Goal: Information Seeking & Learning: Learn about a topic

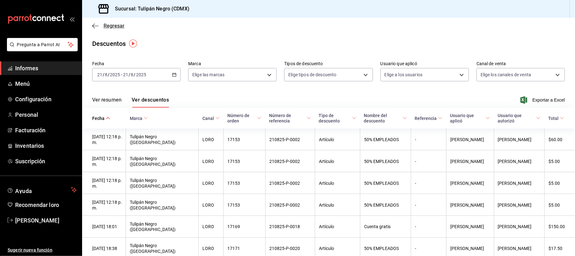
click at [98, 23] on icon "button" at bounding box center [95, 26] width 6 height 6
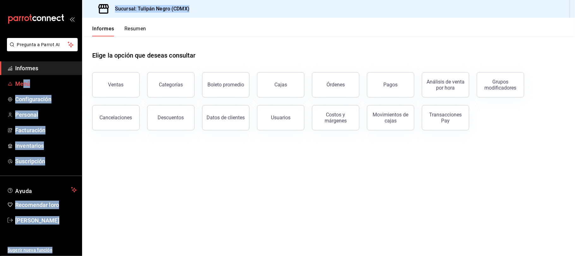
drag, startPoint x: 98, startPoint y: 23, endPoint x: 24, endPoint y: 85, distance: 96.2
click at [24, 85] on div "Pregunta a Parrot AI Informes Menú Configuración Personal Facturación Inventari…" at bounding box center [287, 128] width 575 height 256
click at [46, 87] on span "Menú" at bounding box center [46, 83] width 62 height 9
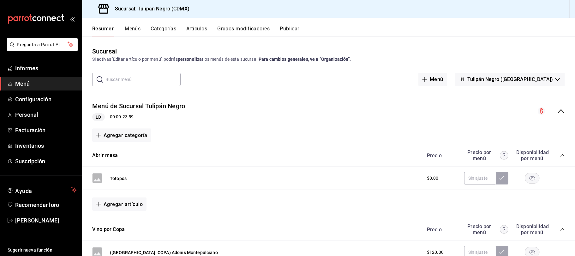
click at [200, 26] on font "Artículos" at bounding box center [196, 29] width 21 height 6
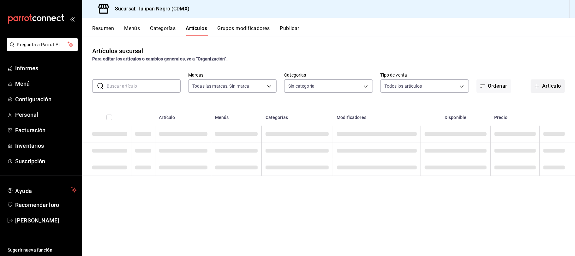
type input "02b478a3-6360-4822-a852-509f8d1e5124"
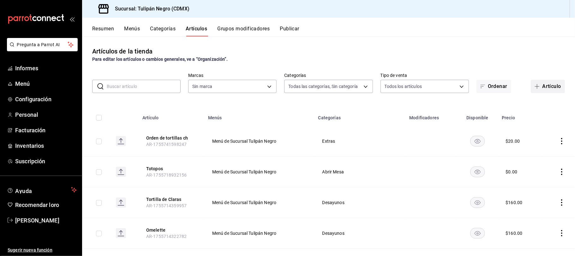
type input "7e9e007c-ebc9-45b2-8b13-0394ee6686bd,0b5aab52-02e1-4119-9acc-a791c5527926,4c5dc…"
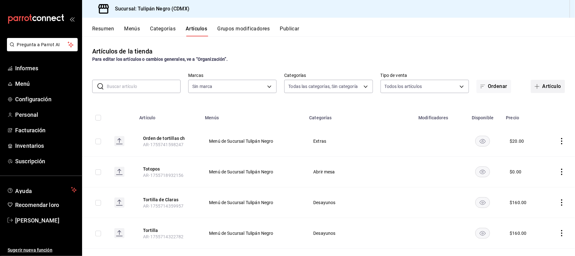
click at [542, 85] on font "Artículo" at bounding box center [551, 86] width 19 height 6
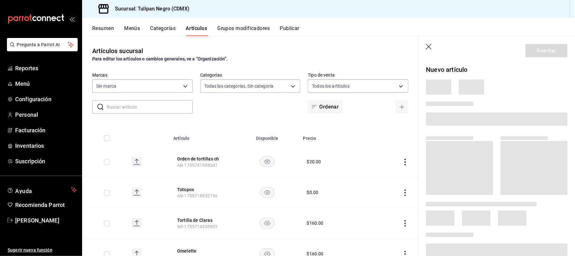
type input "7e9e007c-ebc9-45b2-8b13-0394ee6686bd,0b5aab52-02e1-4119-9acc-a791c5527926,4c5dc…"
type input "02b478a3-6360-4822-a852-509f8d1e5124"
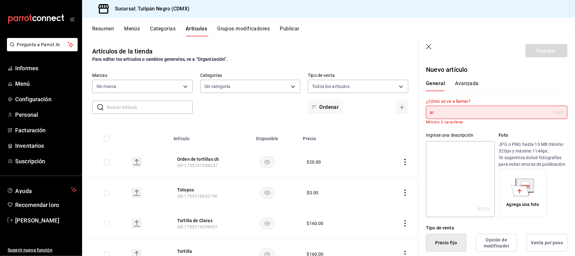
type input "a"
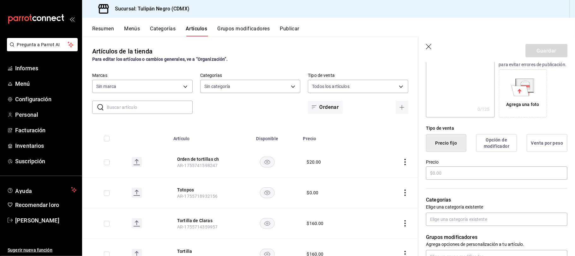
scroll to position [117, 0]
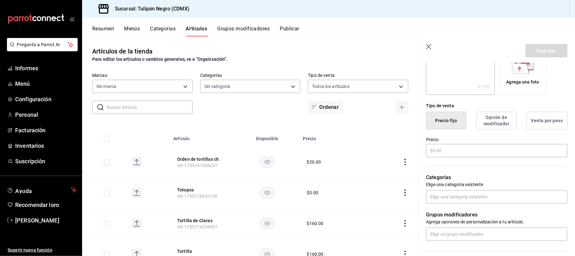
type input "Bacradi Añejo"
click at [507, 157] on input "text" at bounding box center [497, 150] width 142 height 13
click at [458, 157] on input "text" at bounding box center [497, 150] width 142 height 13
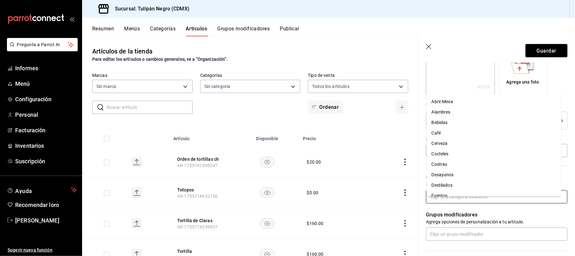
click at [468, 203] on input "text" at bounding box center [497, 196] width 142 height 13
click at [453, 150] on li "Destilados" at bounding box center [494, 151] width 135 height 10
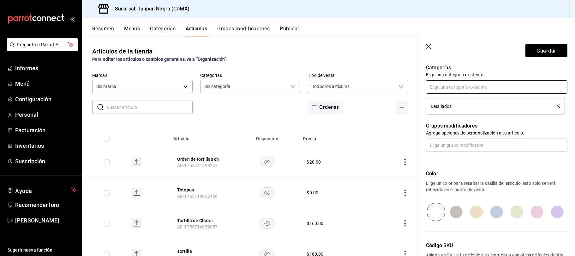
scroll to position [206, 0]
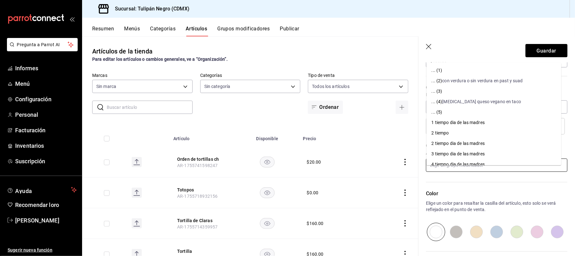
click at [485, 172] on input "text" at bounding box center [497, 164] width 142 height 13
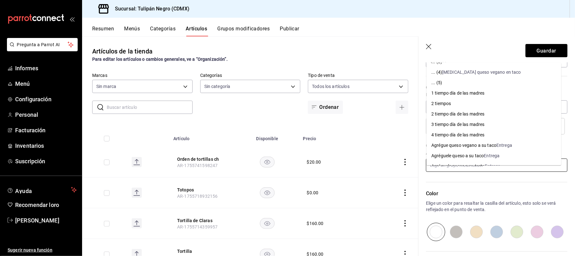
scroll to position [277, 0]
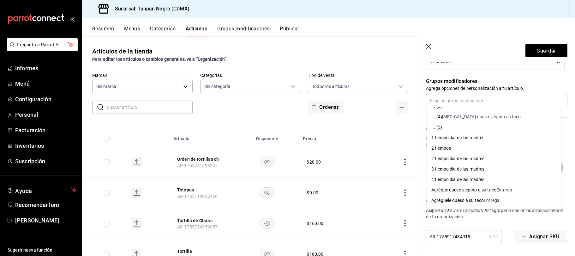
click at [506, 224] on div "Código SKU Asigna un SKU a tu artículo y así agruparlo con otros artículos dent…" at bounding box center [493, 209] width 149 height 67
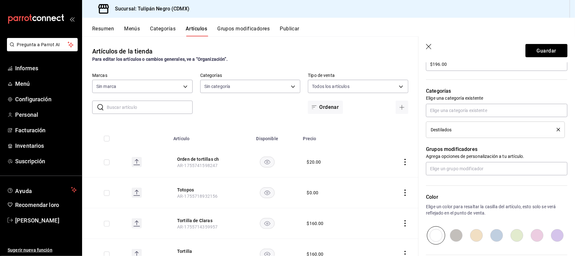
scroll to position [181, 0]
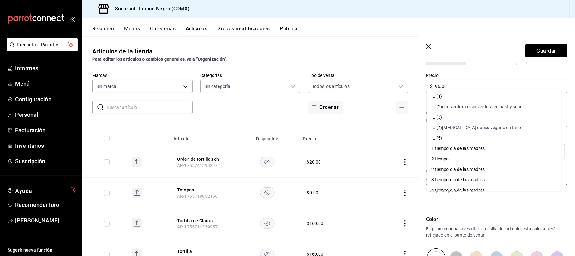
click at [484, 197] on input "text" at bounding box center [497, 190] width 142 height 13
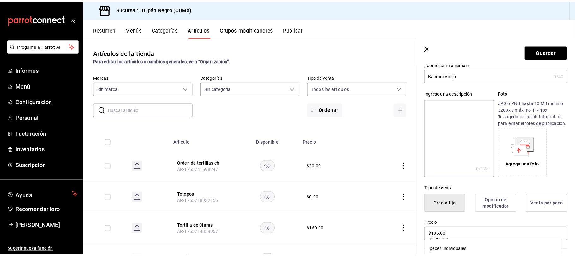
scroll to position [0, 0]
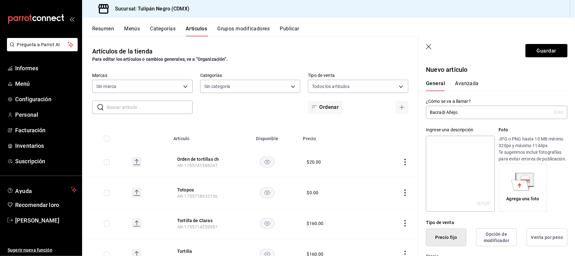
click at [478, 108] on input "Bacradi Añejo" at bounding box center [488, 112] width 125 height 13
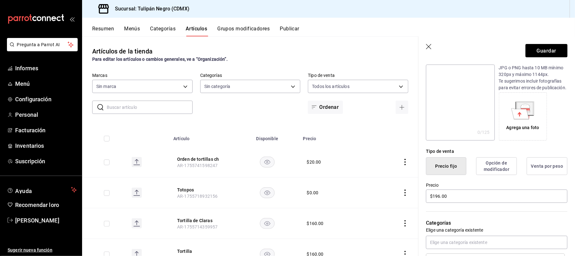
scroll to position [74, 0]
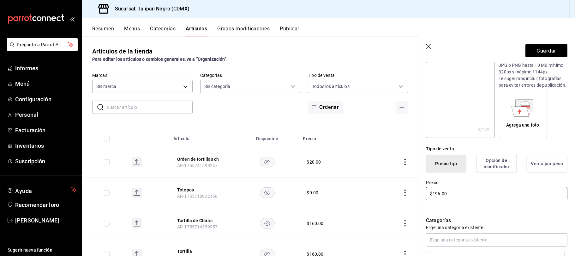
click at [440, 199] on input "$196.00" at bounding box center [497, 193] width 142 height 13
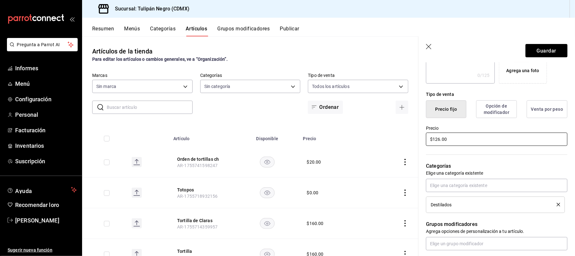
scroll to position [137, 0]
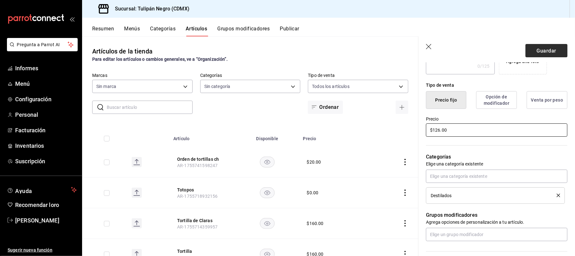
type input "$126.00"
click at [546, 52] on font "Guardar" at bounding box center [547, 50] width 20 height 6
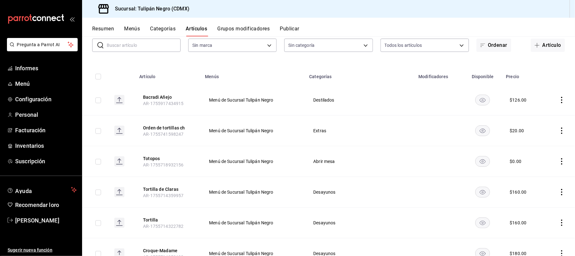
scroll to position [49, 0]
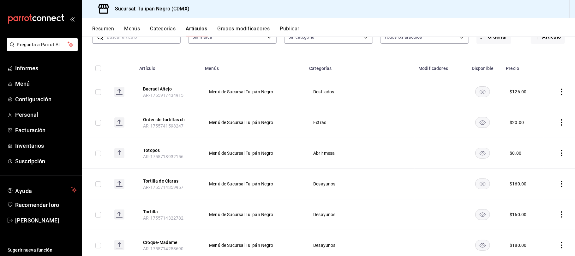
click at [559, 91] on icon "comportamiento" at bounding box center [562, 91] width 6 height 6
click at [534, 107] on font "Editar" at bounding box center [534, 106] width 12 height 5
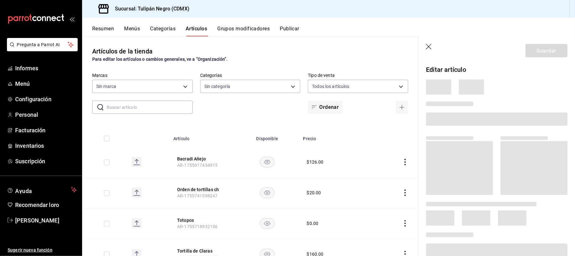
type input "02b478a3-6360-4822-a852-509f8d1e5124"
type input "7e9e007c-ebc9-45b2-8b13-0394ee6686bd,0b5aab52-02e1-4119-9acc-a791c5527926,4c5dc…"
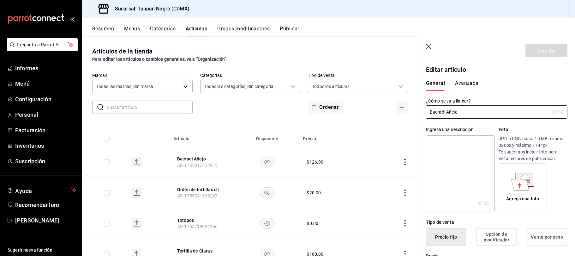
type input "$126.00"
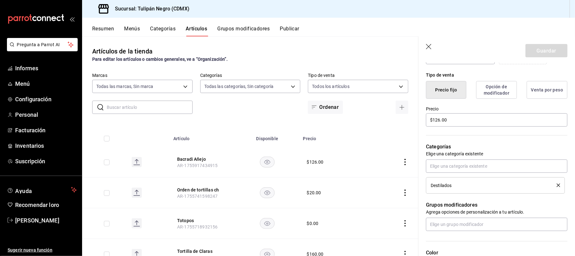
scroll to position [148, 0]
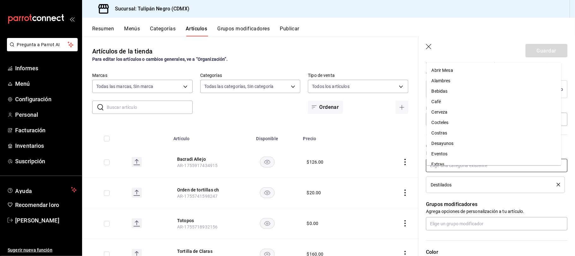
click at [517, 171] on input "text" at bounding box center [497, 165] width 142 height 13
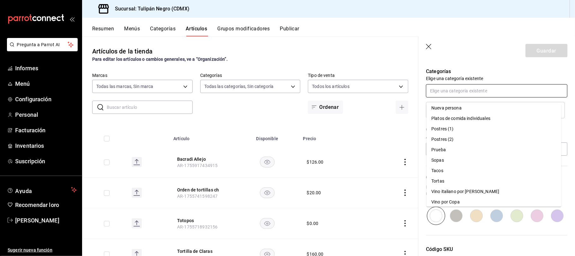
scroll to position [174, 0]
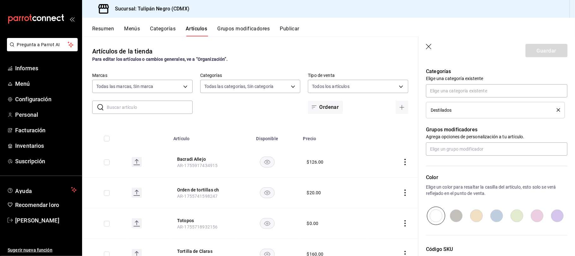
click at [522, 75] on p "Categorías" at bounding box center [497, 72] width 142 height 8
click at [510, 155] on input "text" at bounding box center [497, 148] width 142 height 13
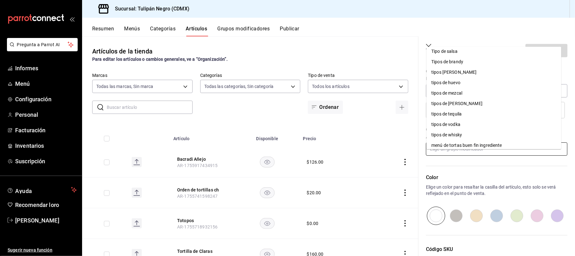
scroll to position [603, 0]
click at [462, 98] on li "tipos de [PERSON_NAME]" at bounding box center [494, 103] width 135 height 10
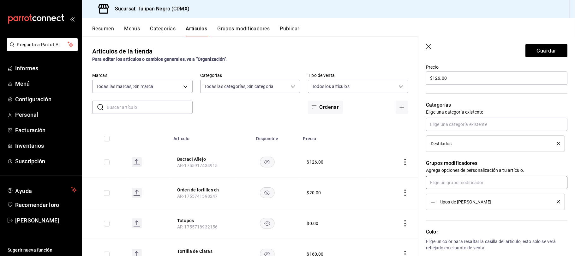
scroll to position [195, 0]
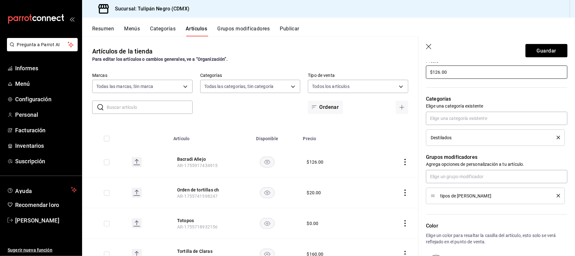
click at [441, 79] on input "$126.00" at bounding box center [497, 71] width 142 height 13
click at [548, 52] on font "Guardar" at bounding box center [547, 50] width 20 height 6
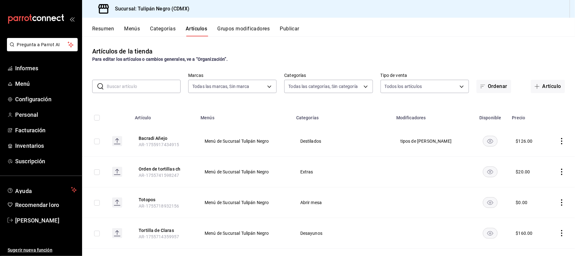
click at [171, 28] on font "Categorías" at bounding box center [163, 29] width 26 height 6
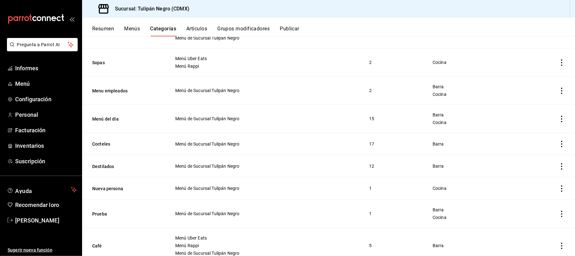
scroll to position [321, 0]
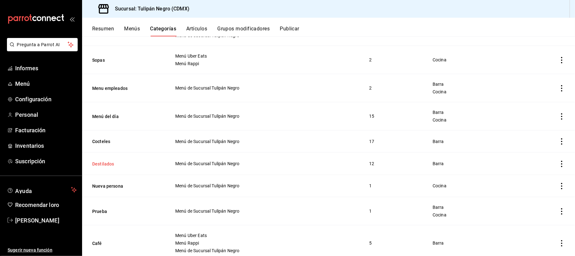
click at [152, 165] on button "Destilados" at bounding box center [123, 163] width 63 height 6
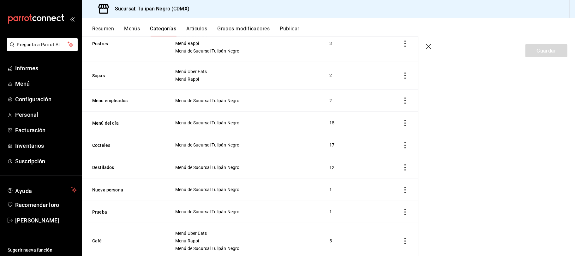
scroll to position [288, 0]
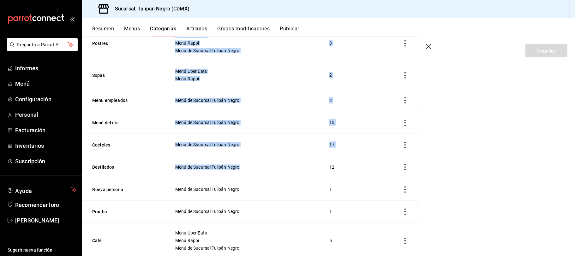
drag, startPoint x: 279, startPoint y: 157, endPoint x: 413, endPoint y: 128, distance: 137.7
click at [413, 128] on div "Categoría sucursal Asigna o edita el área de cocina de esta sucursal. Para camb…" at bounding box center [250, 145] width 336 height 219
click at [402, 166] on icon "actions" at bounding box center [405, 167] width 6 height 6
click at [380, 179] on font "Editar" at bounding box center [378, 181] width 12 height 5
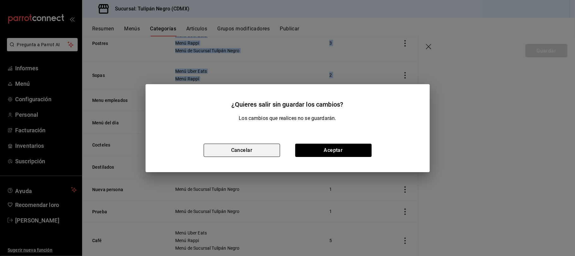
click at [265, 148] on button "Cancelar" at bounding box center [242, 149] width 76 height 13
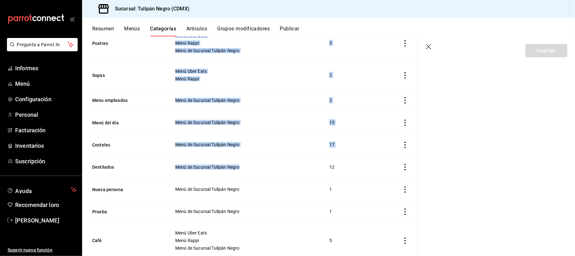
click at [293, 167] on span "Menú de Sucursal Tulipán Negro" at bounding box center [244, 167] width 139 height 4
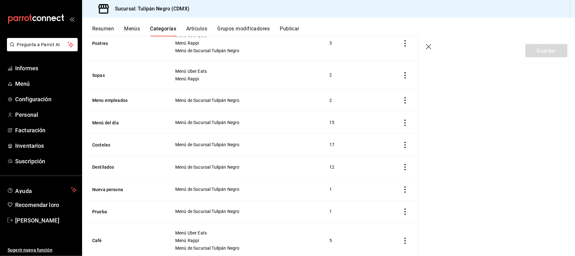
click at [402, 166] on icon "actions" at bounding box center [405, 167] width 6 height 6
click at [378, 182] on font "Editar" at bounding box center [378, 181] width 12 height 5
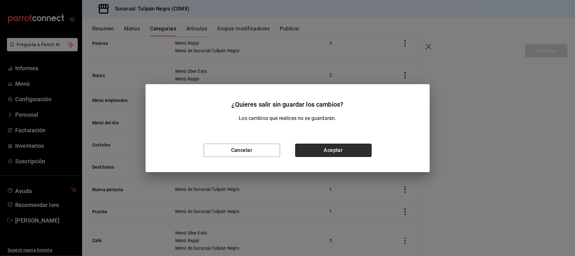
click at [342, 149] on font "Aceptar" at bounding box center [333, 150] width 19 height 6
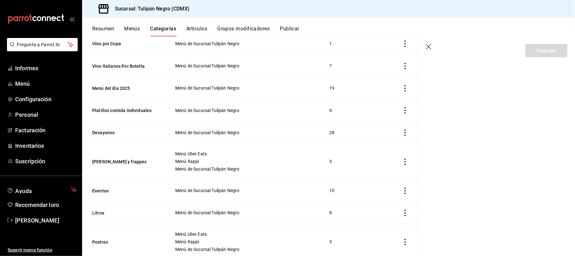
scroll to position [90, 0]
click at [252, 27] on font "Grupos modificadores" at bounding box center [243, 29] width 52 height 6
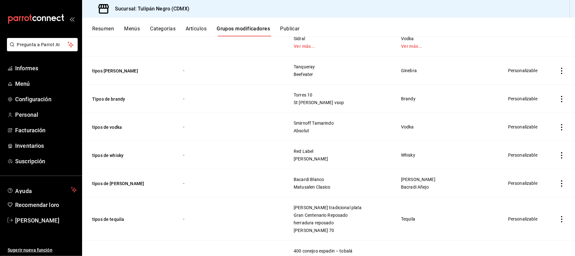
scroll to position [2067, 0]
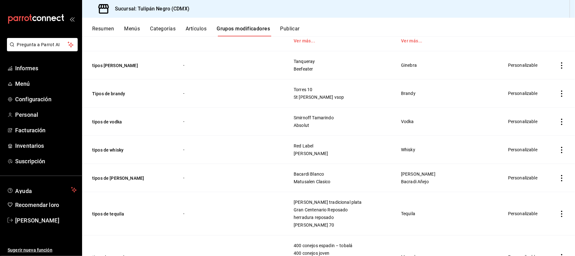
click at [559, 175] on icon "actions" at bounding box center [562, 178] width 6 height 6
click at [534, 172] on font "Editar" at bounding box center [534, 172] width 12 height 5
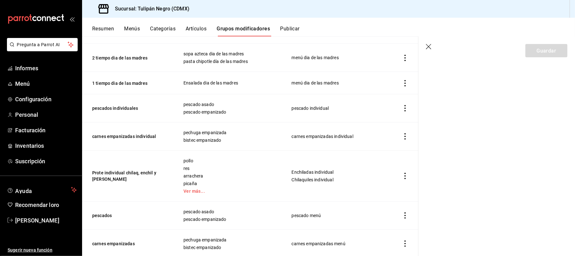
scroll to position [157, 0]
click at [476, 108] on section "Guardar" at bounding box center [497, 145] width 157 height 219
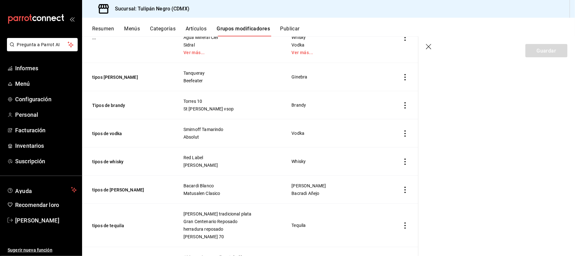
scroll to position [2084, 0]
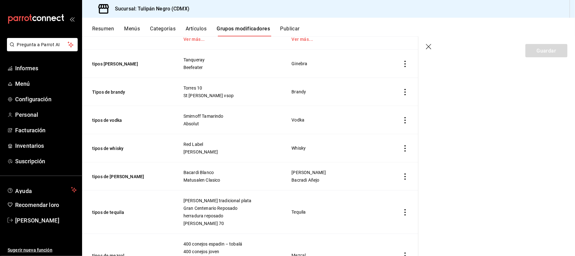
click at [402, 173] on icon "actions" at bounding box center [405, 176] width 6 height 6
click at [380, 174] on font "Editar" at bounding box center [378, 175] width 12 height 5
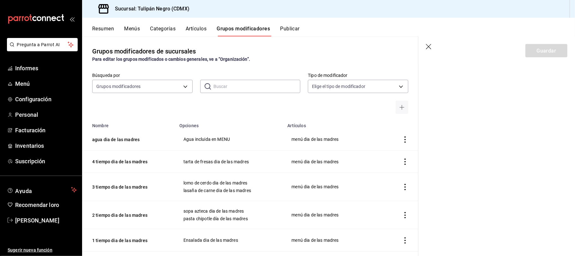
click at [296, 28] on font "Publicar" at bounding box center [290, 29] width 20 height 6
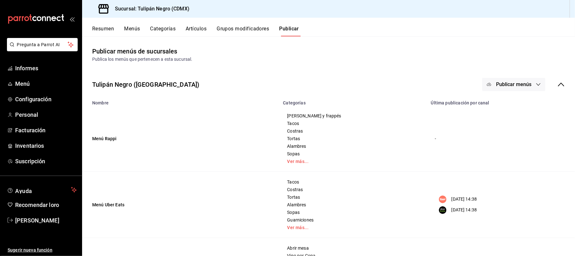
scroll to position [58, 0]
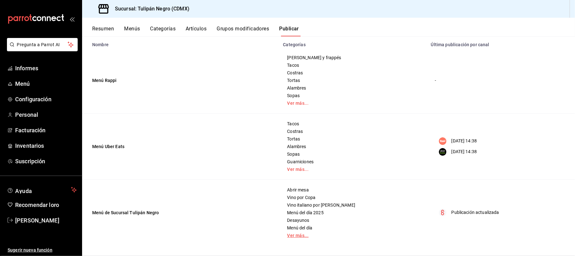
click at [299, 235] on font "Ver más..." at bounding box center [297, 234] width 21 height 5
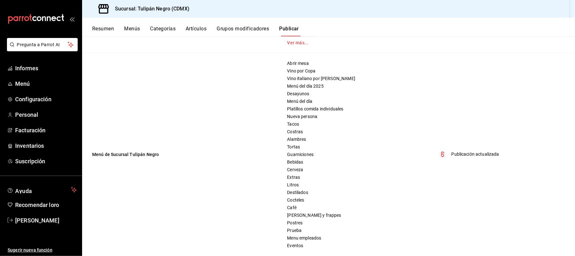
scroll to position [184, 0]
click at [298, 193] on span "Destilados" at bounding box center [353, 192] width 132 height 4
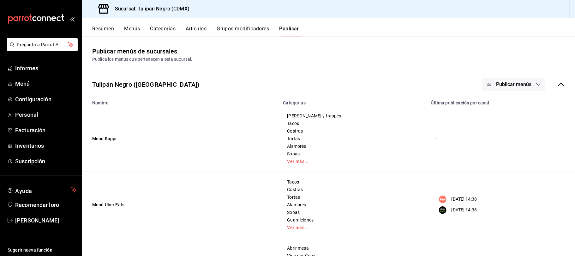
click at [192, 28] on font "Artículos" at bounding box center [196, 29] width 21 height 6
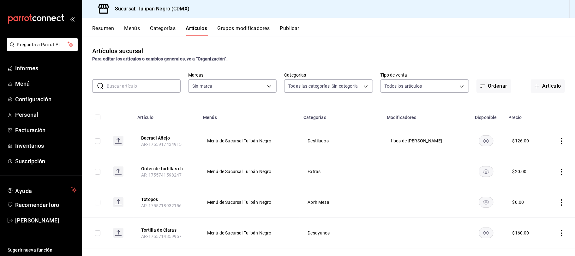
type input "7e9e007c-ebc9-45b2-8b13-0394ee6686bd,0b5aab52-02e1-4119-9acc-a791c5527926,4c5dc…"
type input "02b478a3-6360-4822-a852-509f8d1e5124"
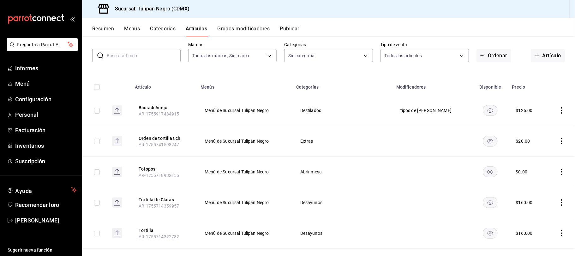
scroll to position [31, 0]
click at [559, 110] on icon "comportamiento" at bounding box center [562, 110] width 6 height 6
click at [535, 123] on font "Editar" at bounding box center [534, 124] width 12 height 5
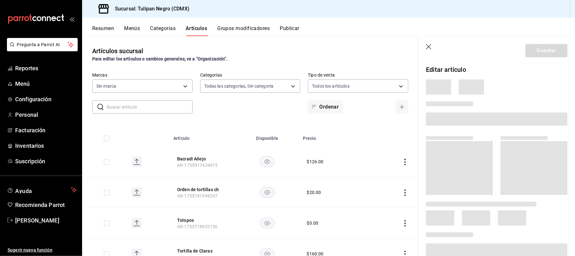
type input "7e9e007c-ebc9-45b2-8b13-0394ee6686bd,0b5aab52-02e1-4119-9acc-a791c5527926,4c5dc…"
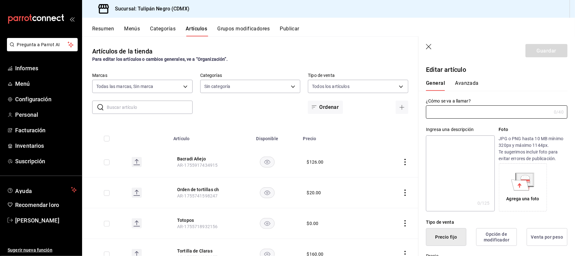
type input "02b478a3-6360-4822-a852-509f8d1e5124"
type input "Bacradi Añejo"
type input "AR-1755917434915"
type input "$126.00"
click at [471, 85] on font "Avanzada" at bounding box center [467, 83] width 24 height 6
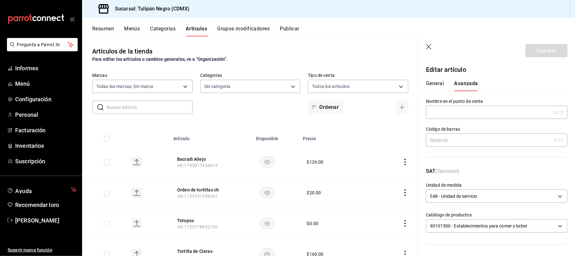
click at [435, 85] on font "General" at bounding box center [435, 83] width 18 height 6
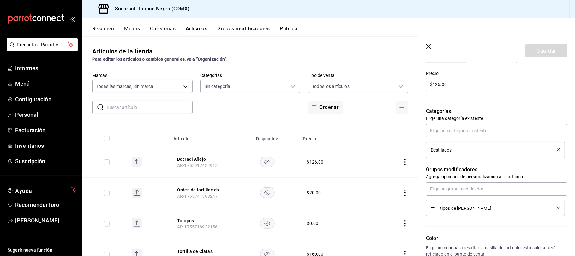
scroll to position [217, 0]
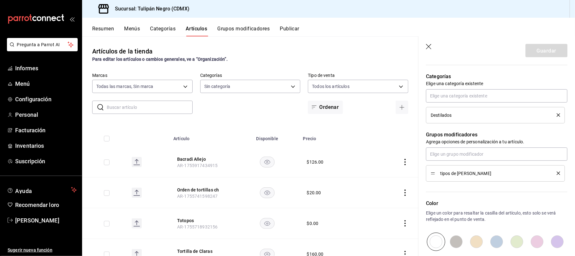
click at [557, 175] on icon "borrar" at bounding box center [558, 172] width 3 height 3
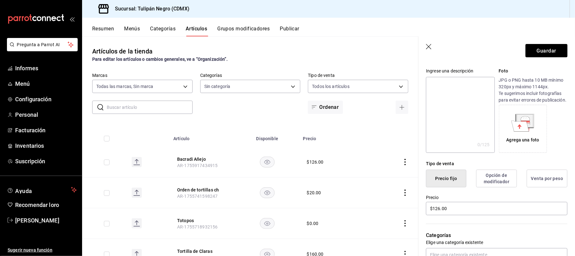
scroll to position [57, 0]
click at [539, 48] on font "Guardar" at bounding box center [547, 50] width 20 height 6
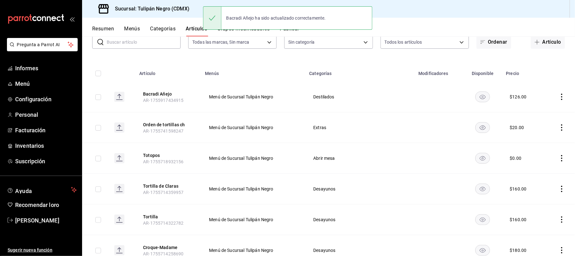
scroll to position [45, 0]
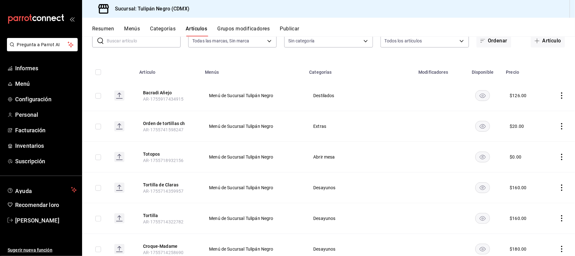
click at [559, 95] on td at bounding box center [559, 95] width 31 height 31
click at [559, 95] on icon "comportamiento" at bounding box center [562, 95] width 6 height 6
click at [530, 111] on font "Editar" at bounding box center [534, 109] width 12 height 5
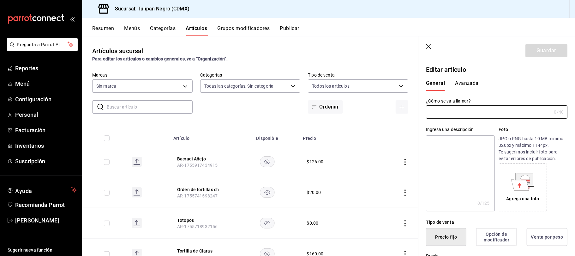
type input "7e9e007c-ebc9-45b2-8b13-0394ee6686bd,0b5aab52-02e1-4119-9acc-a791c5527926,4c5dc…"
type input "02b478a3-6360-4822-a852-509f8d1e5124"
type input "Bacradi Añejo"
type input "AR-1755917434915"
type input "$126.00"
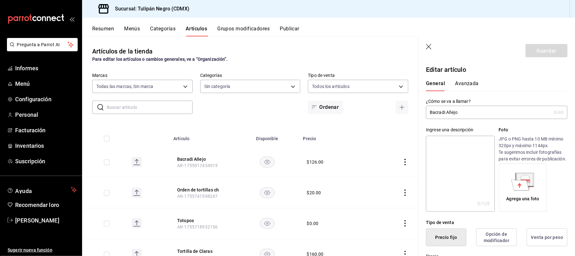
click at [443, 112] on input "Bacradi Añejo" at bounding box center [488, 112] width 125 height 13
type input "Bacardi Añejo"
drag, startPoint x: 532, startPoint y: 48, endPoint x: 533, endPoint y: 40, distance: 8.6
click at [533, 40] on header "Guardar" at bounding box center [497, 49] width 157 height 26
click at [540, 49] on font "Guardar" at bounding box center [547, 50] width 20 height 6
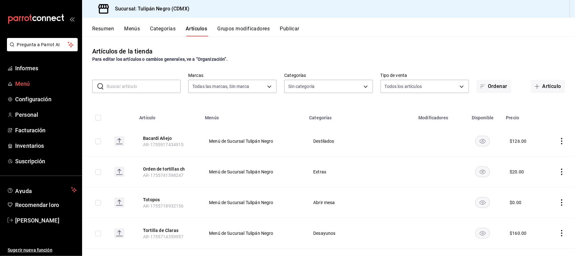
click at [35, 82] on span "Menú" at bounding box center [46, 83] width 62 height 9
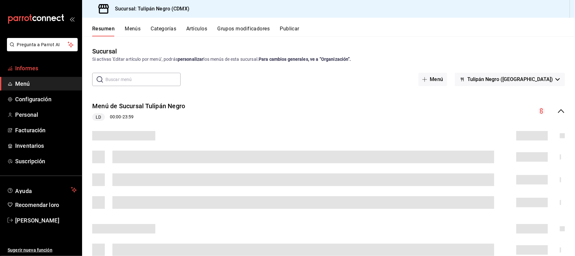
click at [26, 71] on font "Informes" at bounding box center [26, 68] width 23 height 7
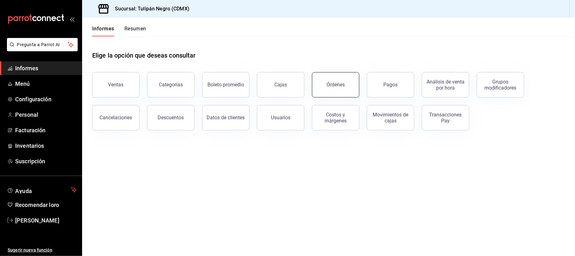
click at [342, 85] on font "Órdenes" at bounding box center [336, 84] width 18 height 6
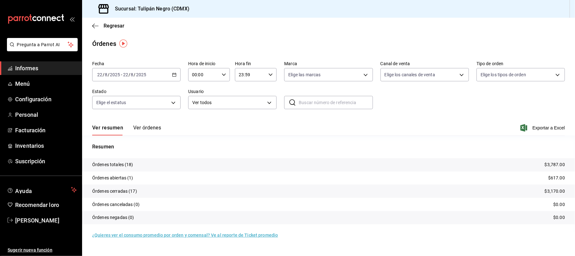
click at [172, 75] on icon "button" at bounding box center [174, 74] width 4 height 4
click at [261, 206] on tr "Órdenes canceladas (0) $0.00" at bounding box center [328, 203] width 493 height 13
click at [174, 74] on \(Stroke\) "button" at bounding box center [174, 74] width 3 height 0
click at [109, 161] on li "Rango de fechas" at bounding box center [122, 165] width 59 height 14
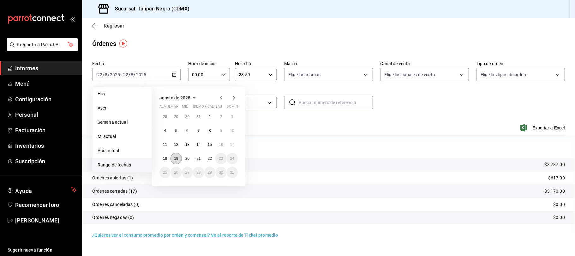
click at [176, 155] on button "19" at bounding box center [176, 158] width 11 height 11
click at [206, 158] on button "22" at bounding box center [209, 158] width 11 height 11
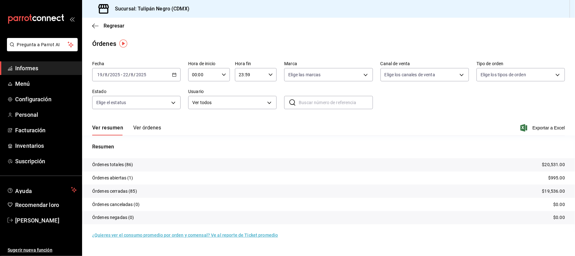
click at [152, 126] on font "Ver órdenes" at bounding box center [147, 127] width 28 height 6
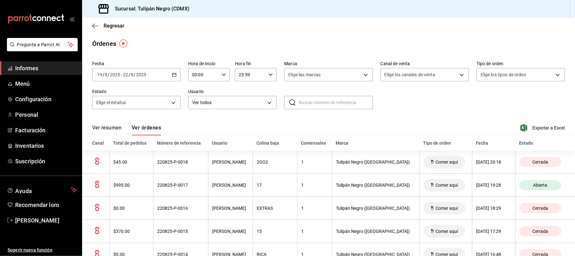
click at [107, 129] on font "Ver resumen" at bounding box center [106, 127] width 29 height 6
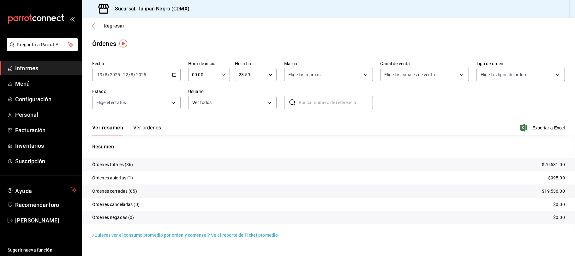
click at [153, 124] on font "Ver órdenes" at bounding box center [147, 127] width 28 height 6
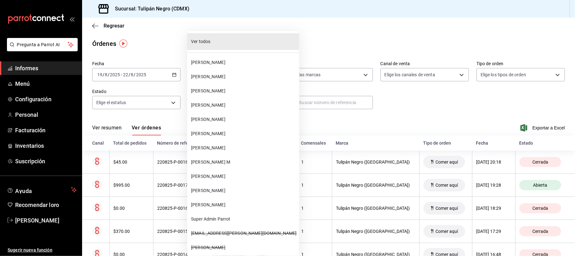
click at [270, 103] on body "Pregunta a Parrot AI Informes Menú Configuración Personal Facturación Inventari…" at bounding box center [287, 128] width 575 height 256
click at [175, 114] on div at bounding box center [287, 128] width 575 height 256
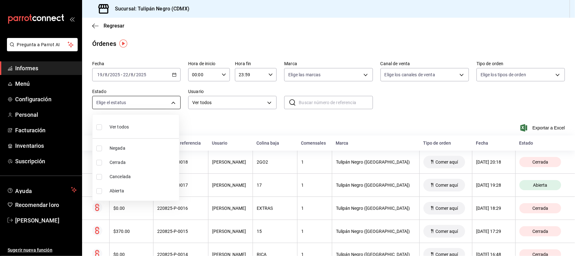
click at [173, 103] on body "Pregunta a Parrot AI Informes Menú Configuración Personal Facturación Inventari…" at bounding box center [287, 128] width 575 height 256
click at [198, 132] on div at bounding box center [287, 128] width 575 height 256
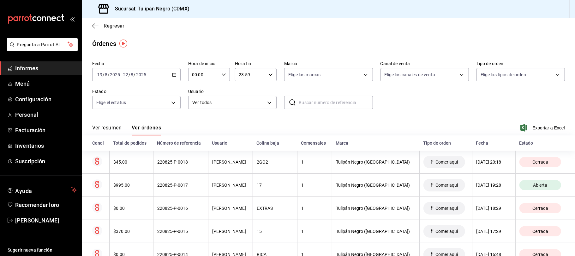
click at [359, 104] on input "text" at bounding box center [336, 102] width 74 height 13
click at [377, 109] on div "Fecha 2025-08-19 19 / 8 / 2025 - 2025-08-22 22 / 8 / 2025 Hora de inicio 00:00 …" at bounding box center [328, 87] width 473 height 58
click at [359, 102] on input "desayunos" at bounding box center [336, 102] width 74 height 13
type input "d"
click at [348, 103] on input "text" at bounding box center [336, 102] width 74 height 13
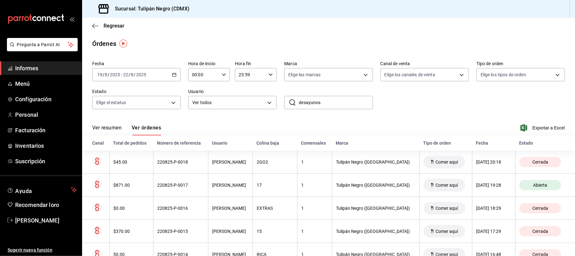
click at [411, 107] on div "Fecha 2025-08-19 19 / 8 / 2025 - 2025-08-22 22 / 8 / 2025 Hora de inicio 00:00 …" at bounding box center [328, 87] width 473 height 58
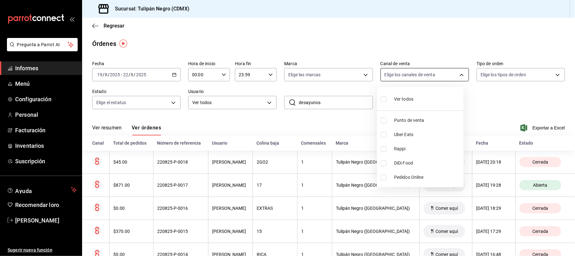
click at [454, 75] on body "Pregunta a Parrot AI Informes Menú Configuración Personal Facturación Inventari…" at bounding box center [287, 128] width 575 height 256
click at [488, 93] on div at bounding box center [287, 128] width 575 height 256
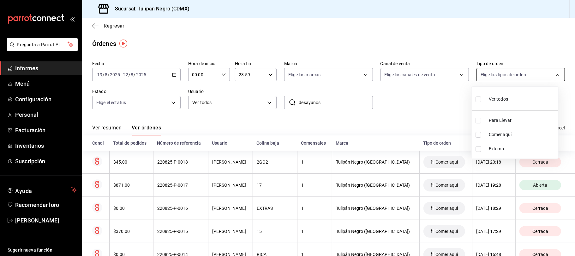
click at [553, 71] on body "Pregunta a Parrot AI Informes Menú Configuración Personal Facturación Inventari…" at bounding box center [287, 128] width 575 height 256
click at [407, 106] on div at bounding box center [287, 128] width 575 height 256
drag, startPoint x: 372, startPoint y: 114, endPoint x: 354, endPoint y: 109, distance: 18.1
click at [355, 109] on div "Fecha 2025-08-19 19 / 8 / 2025 - 2025-08-22 22 / 8 / 2025 Hora de inicio 00:00 …" at bounding box center [328, 87] width 473 height 58
click at [341, 98] on input "desayunos" at bounding box center [336, 102] width 74 height 13
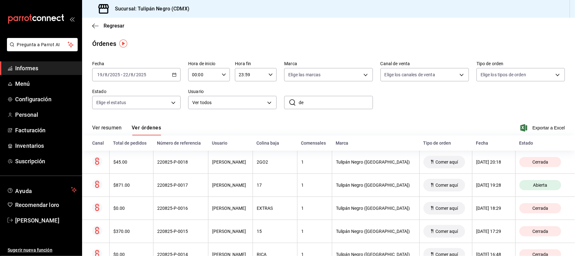
type input "d"
click at [93, 24] on icon "button" at bounding box center [93, 25] width 3 height 5
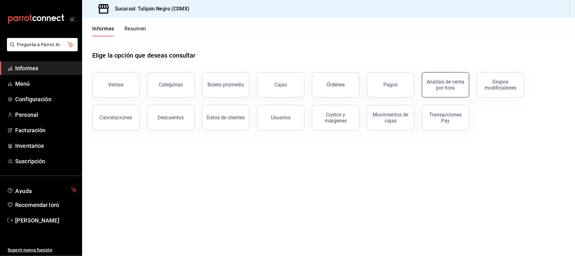
click at [446, 88] on font "Análisis de venta por hora" at bounding box center [446, 85] width 38 height 12
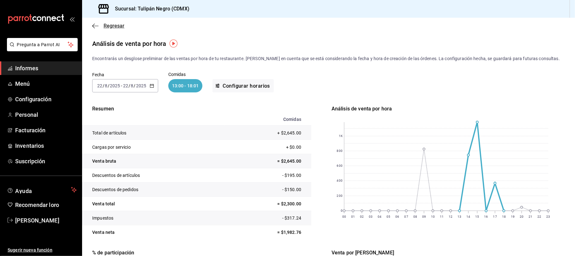
click at [93, 26] on icon "button" at bounding box center [93, 25] width 3 height 5
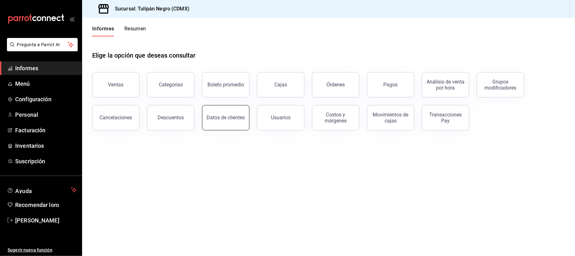
click at [221, 125] on button "Datos de clientes" at bounding box center [225, 117] width 47 height 25
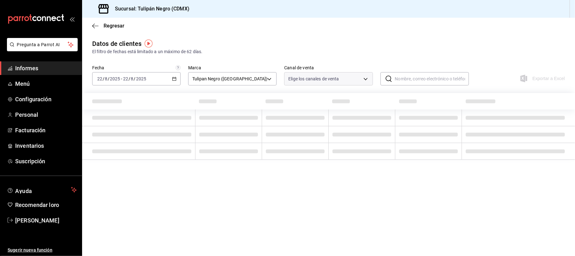
type input "PARROT,DIDI_FOOD,ONLINE"
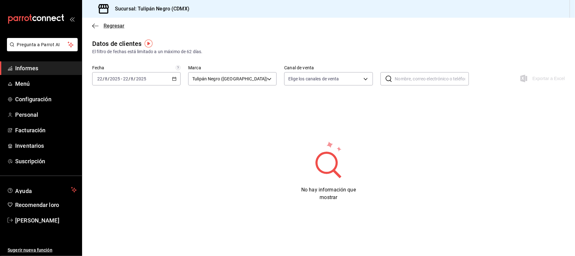
click at [95, 28] on icon "button" at bounding box center [93, 25] width 3 height 5
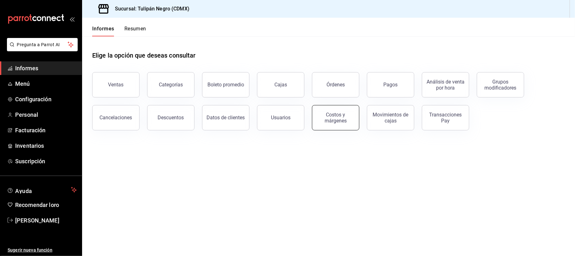
click at [348, 123] on button "Costos y márgenes" at bounding box center [335, 117] width 47 height 25
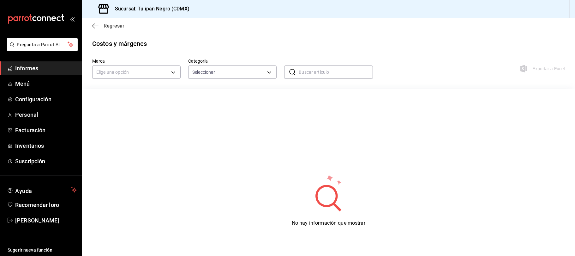
click at [95, 27] on icon "button" at bounding box center [95, 26] width 6 height 6
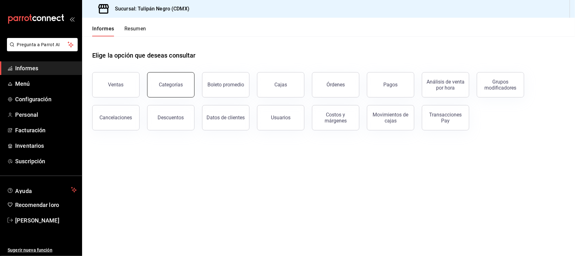
click at [168, 88] on button "Categorías" at bounding box center [170, 84] width 47 height 25
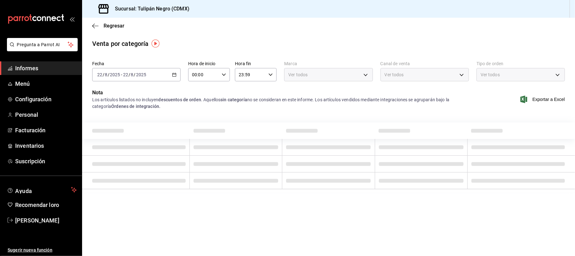
click at [173, 75] on icon "button" at bounding box center [174, 74] width 4 height 4
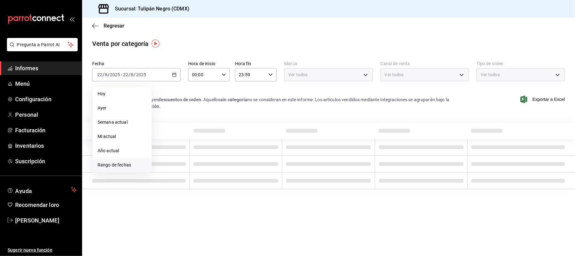
click at [114, 162] on font "Rango de fechas" at bounding box center [114, 164] width 33 height 5
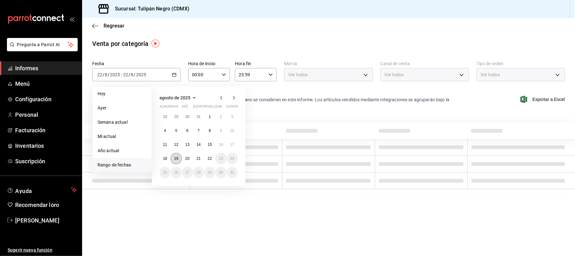
click at [176, 158] on font "19" at bounding box center [176, 158] width 4 height 4
click at [209, 160] on font "22" at bounding box center [210, 158] width 4 height 4
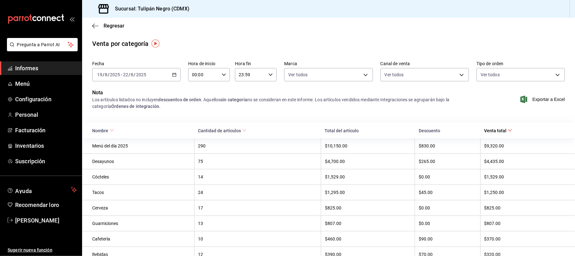
click at [205, 165] on th "75" at bounding box center [257, 160] width 127 height 15
click at [203, 163] on font "75" at bounding box center [200, 161] width 5 height 5
click at [164, 161] on div "Desayunos" at bounding box center [141, 161] width 98 height 5
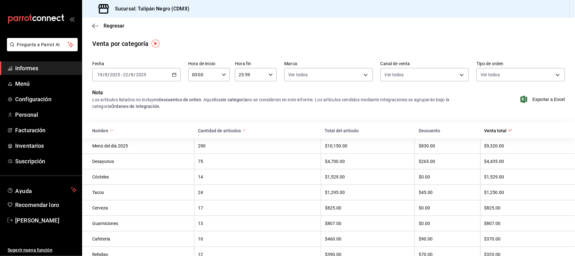
click at [110, 161] on font "Desayunos" at bounding box center [103, 161] width 22 height 5
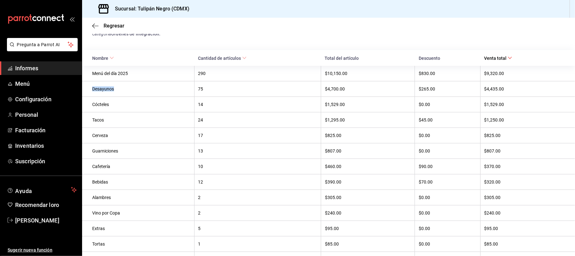
scroll to position [48, 0]
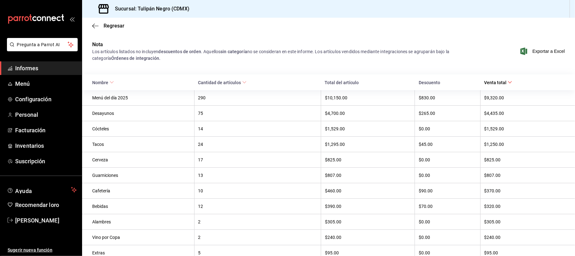
click at [184, 81] on th "Nombre" at bounding box center [138, 82] width 112 height 16
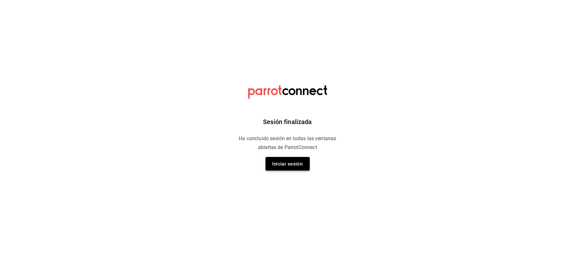
click at [290, 165] on font "Iniciar sesión" at bounding box center [288, 164] width 30 height 6
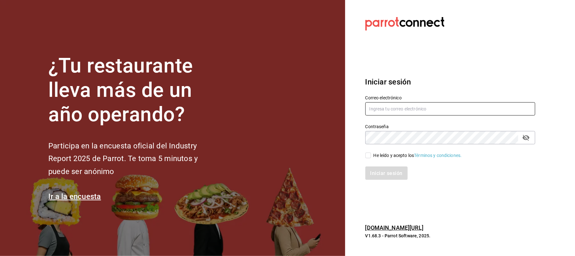
type input "[EMAIL_ADDRESS][DOMAIN_NAME]"
click at [372, 155] on span "He leído y acepto los Términos y condiciones." at bounding box center [416, 155] width 91 height 7
click at [371, 155] on input "He leído y acepto los Términos y condiciones." at bounding box center [368, 155] width 6 height 6
checkbox input "true"
click at [377, 172] on font "Iniciar sesión" at bounding box center [387, 173] width 32 height 6
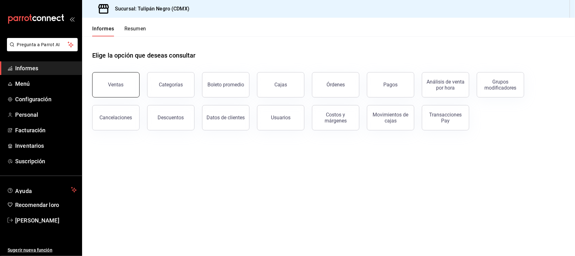
click at [132, 86] on button "Ventas" at bounding box center [115, 84] width 47 height 25
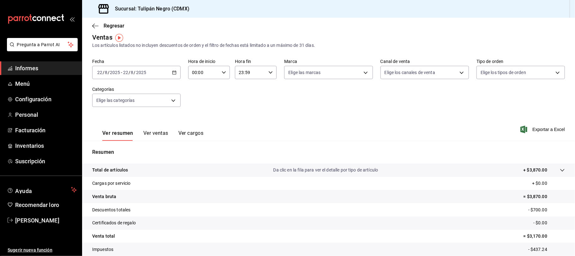
scroll to position [5, 0]
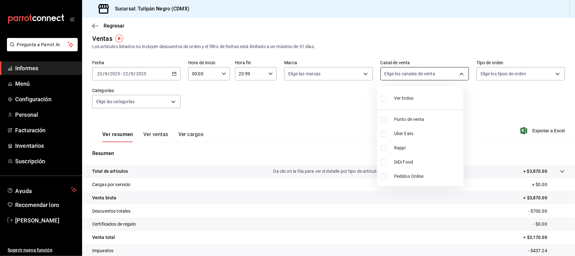
click at [456, 74] on body "Pregunta a Parrot AI Informes Menú Configuración Personal Facturación Inventari…" at bounding box center [287, 128] width 575 height 256
click at [489, 85] on div at bounding box center [287, 128] width 575 height 256
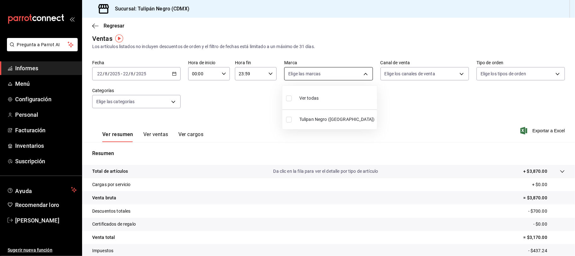
click at [360, 68] on body "Pregunta a Parrot AI Informes Menú Configuración Personal Facturación Inventari…" at bounding box center [287, 128] width 575 height 256
click at [425, 103] on div at bounding box center [287, 128] width 575 height 256
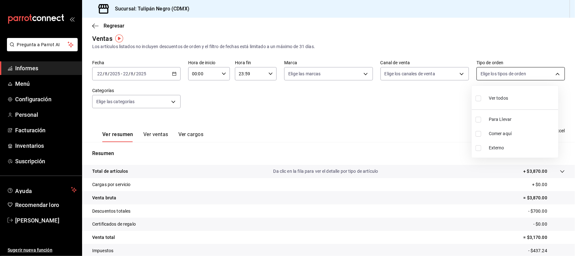
click at [557, 71] on body "Pregunta a Parrot AI Informes Menú Configuración Personal Facturación Inventari…" at bounding box center [287, 128] width 575 height 256
click at [380, 128] on div at bounding box center [287, 128] width 575 height 256
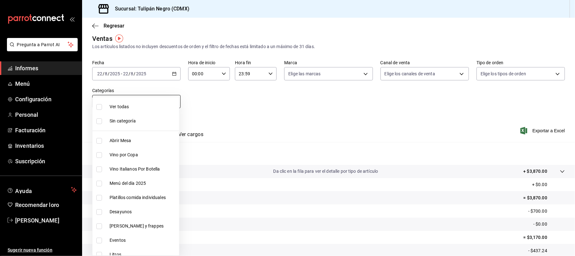
click at [173, 100] on body "Pregunta a Parrot AI Informes Menú Configuración Personal Facturación Inventari…" at bounding box center [287, 128] width 575 height 256
click at [98, 213] on input "checkbox" at bounding box center [99, 212] width 6 height 6
checkbox input "true"
type input "98622606-48ef-4fd6-9bde-a2d2e6a97de9"
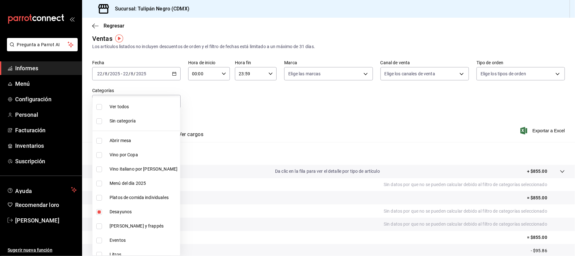
click at [293, 114] on div at bounding box center [287, 128] width 575 height 256
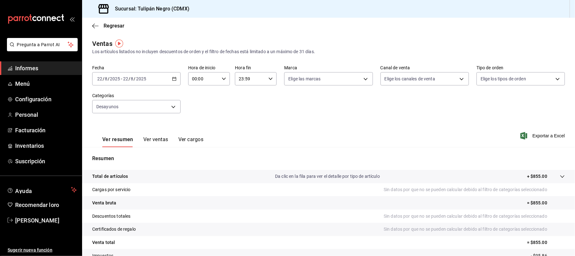
click at [172, 76] on icon "button" at bounding box center [174, 78] width 4 height 4
click at [116, 153] on font "Rango de fechas" at bounding box center [114, 154] width 33 height 5
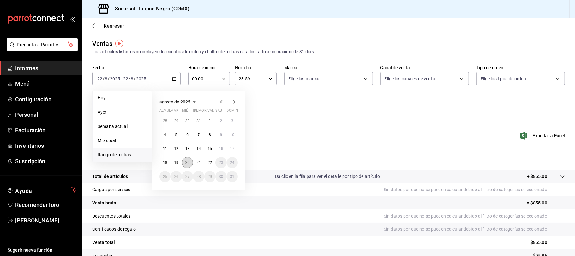
click at [186, 163] on font "20" at bounding box center [187, 162] width 4 height 4
click at [210, 162] on font "22" at bounding box center [210, 162] width 4 height 4
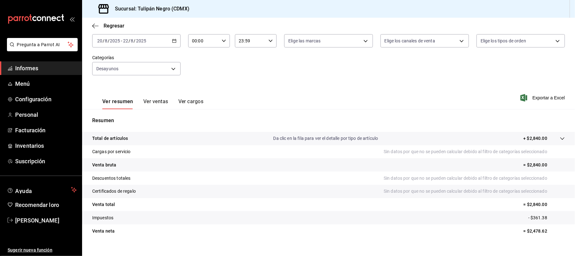
scroll to position [47, 0]
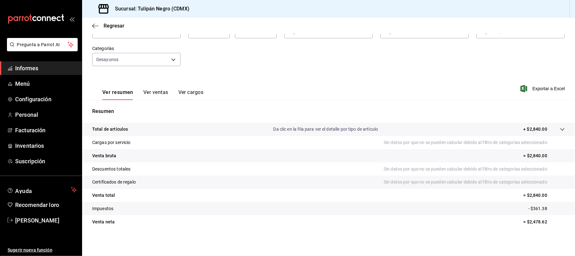
click at [160, 95] on font "Ver ventas" at bounding box center [155, 92] width 25 height 7
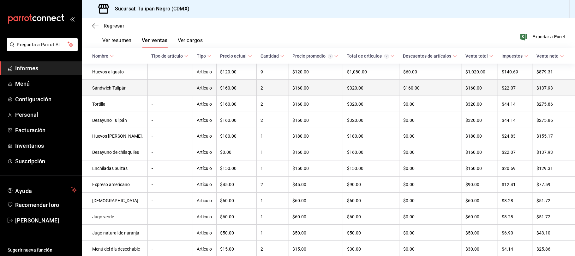
scroll to position [48, 0]
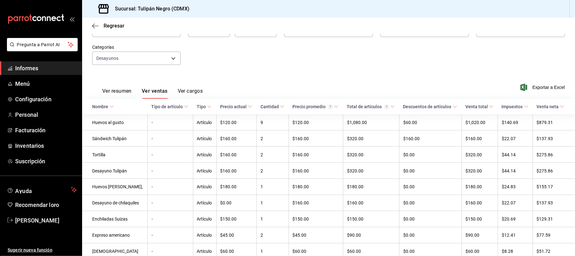
click at [127, 93] on font "Ver resumen" at bounding box center [116, 91] width 29 height 6
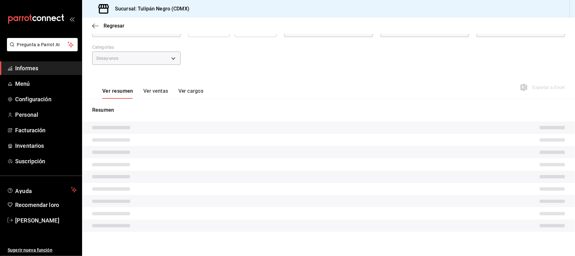
scroll to position [47, 0]
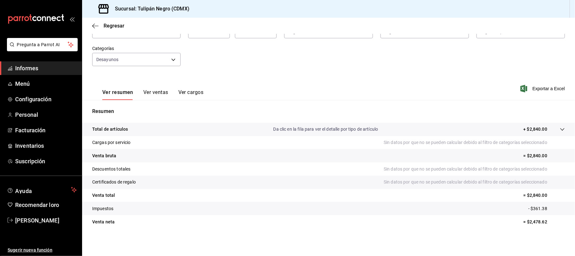
click at [160, 93] on font "Ver ventas" at bounding box center [155, 92] width 25 height 6
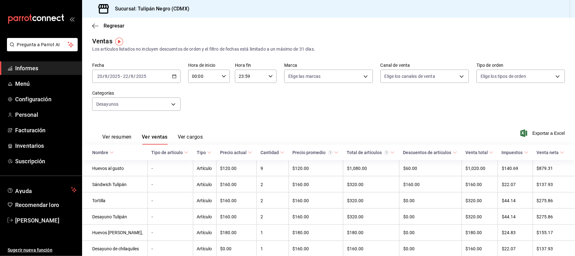
scroll to position [2, 0]
click at [172, 78] on \(Stroke\) "button" at bounding box center [174, 76] width 4 height 3
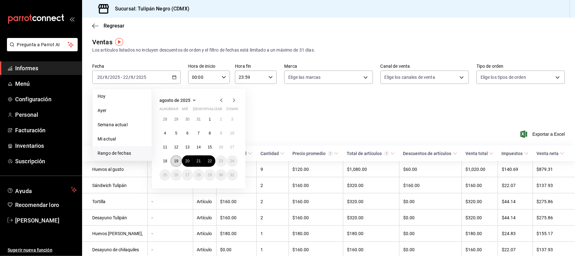
click at [176, 160] on font "19" at bounding box center [176, 161] width 4 height 4
click at [209, 162] on font "22" at bounding box center [210, 161] width 4 height 4
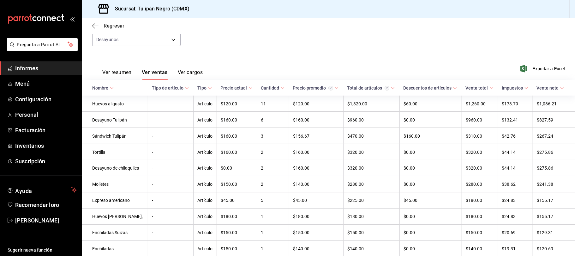
scroll to position [68, 0]
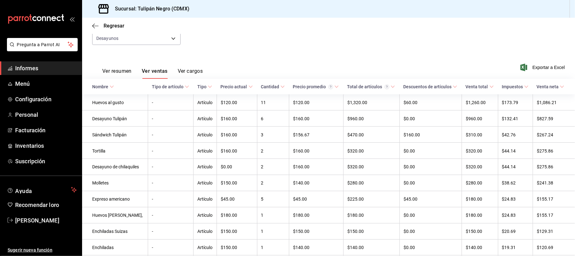
click at [212, 35] on div "Fecha [DATE] [DATE] - [DATE] [DATE] Hora de inicio 00:00 Hora de inicio Hora fi…" at bounding box center [328, 25] width 473 height 56
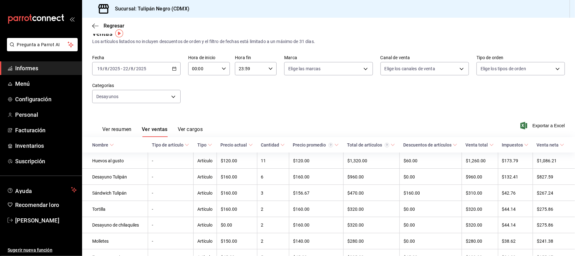
scroll to position [0, 0]
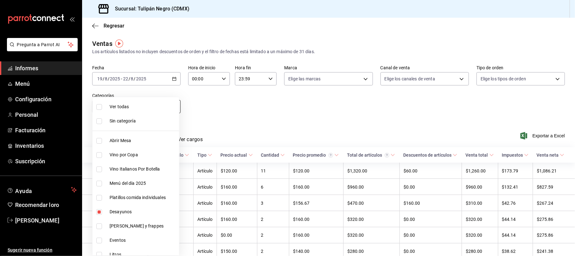
click at [173, 106] on body "Pregunta a Parrot AI Informes Menú Configuración Personal Facturación Inventari…" at bounding box center [287, 128] width 575 height 256
click at [99, 212] on input "checkbox" at bounding box center [99, 212] width 6 height 6
checkbox input "false"
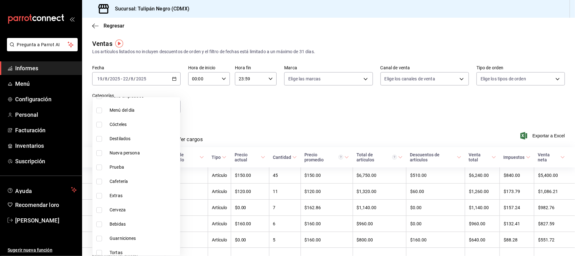
scroll to position [215, 0]
click at [123, 192] on span "Extras" at bounding box center [144, 195] width 68 height 7
type input "6fd180d5-8edc-43e9-b39c-6dc9e5ede532"
checkbox input "true"
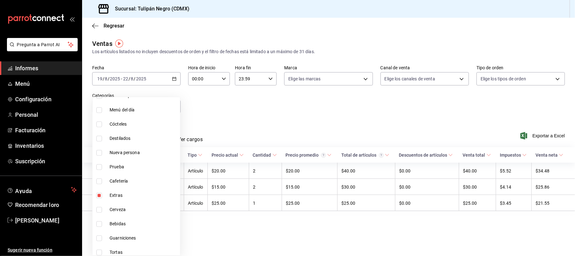
click at [227, 106] on div at bounding box center [287, 128] width 575 height 256
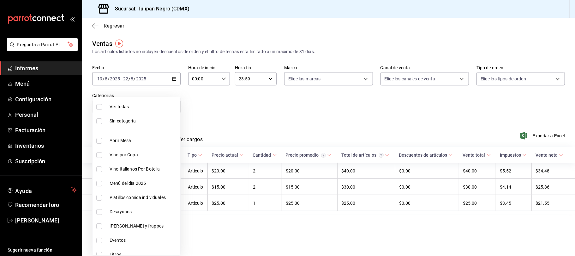
click at [173, 105] on body "Pregunta a Parrot AI Informes Menú Configuración Personal Facturación Inventari…" at bounding box center [287, 128] width 575 height 256
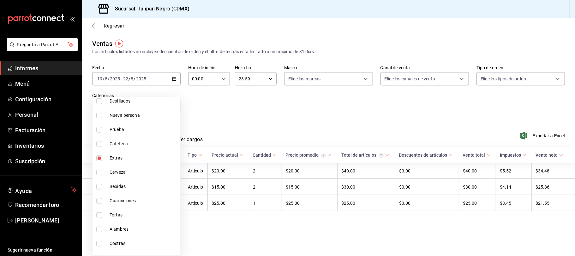
scroll to position [262, 0]
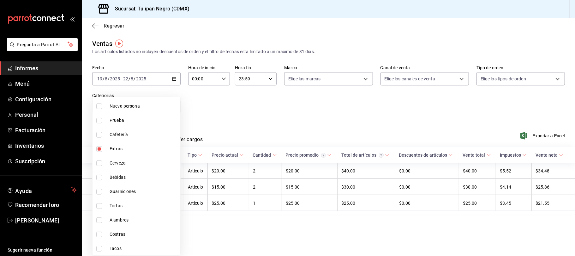
click at [115, 251] on span "Tacos" at bounding box center [144, 248] width 68 height 7
drag, startPoint x: 115, startPoint y: 251, endPoint x: 118, endPoint y: 241, distance: 11.0
click at [115, 251] on span "Tacos" at bounding box center [144, 248] width 68 height 7
type input "6fd180d5-8edc-43e9-b39c-6dc9e5ede532,e3e78b80-40d5-45c3-b14a-01823eca1e79"
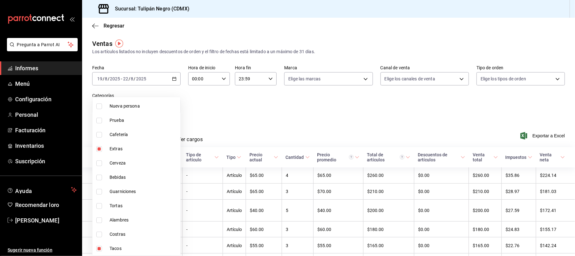
click at [99, 247] on input "checkbox" at bounding box center [99, 248] width 6 height 6
checkbox input "false"
type input "6fd180d5-8edc-43e9-b39c-6dc9e5ede532"
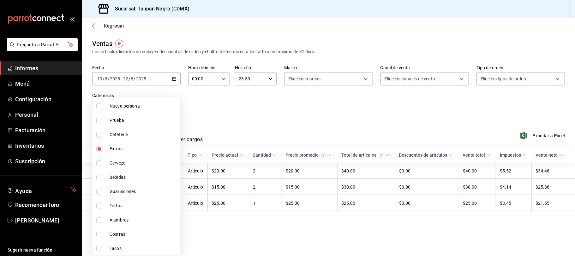
click at [99, 151] on input "checkbox" at bounding box center [99, 149] width 6 height 6
checkbox input "false"
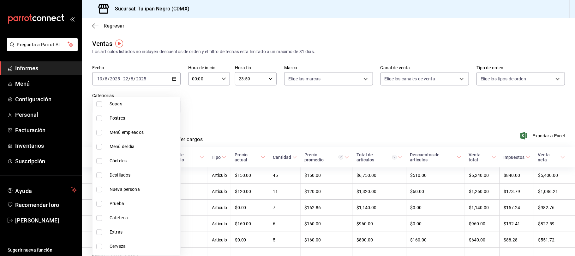
scroll to position [262, 0]
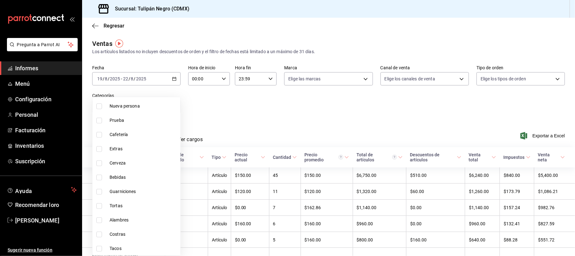
click at [239, 120] on div at bounding box center [287, 128] width 575 height 256
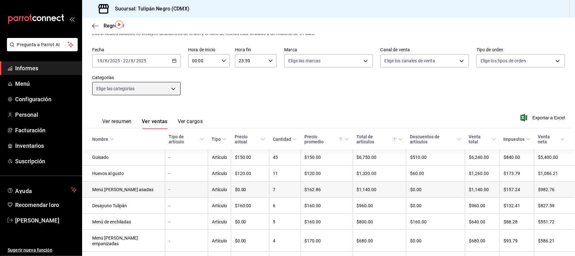
scroll to position [18, 0]
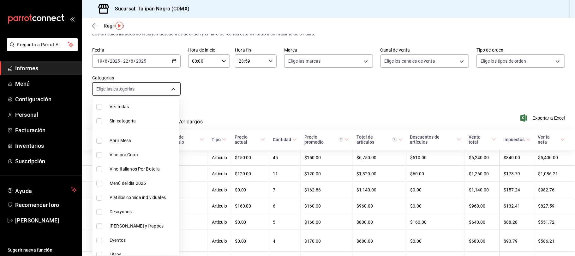
click at [173, 88] on body "Pregunta a Parrot AI Informes Menú Configuración Personal Facturación Inventari…" at bounding box center [287, 128] width 575 height 256
click at [119, 180] on span "Menú del día 2025" at bounding box center [144, 183] width 68 height 7
type input "1ea07888-3452-4afc-ad79-06ed92b7362a"
checkbox input "true"
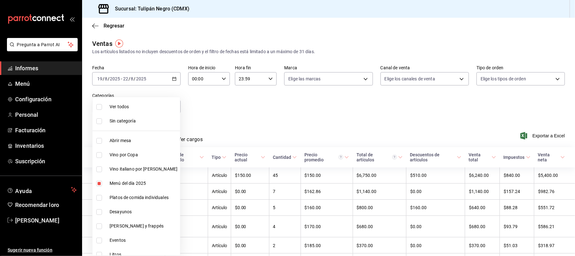
click at [230, 124] on div at bounding box center [287, 128] width 575 height 256
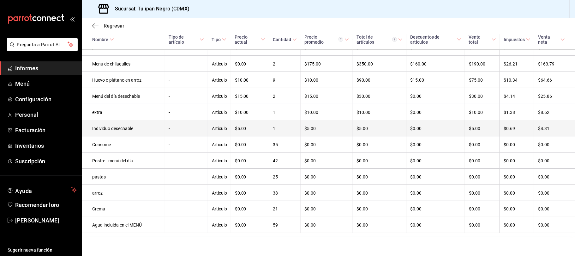
scroll to position [215, 0]
